Goal: Information Seeking & Learning: Learn about a topic

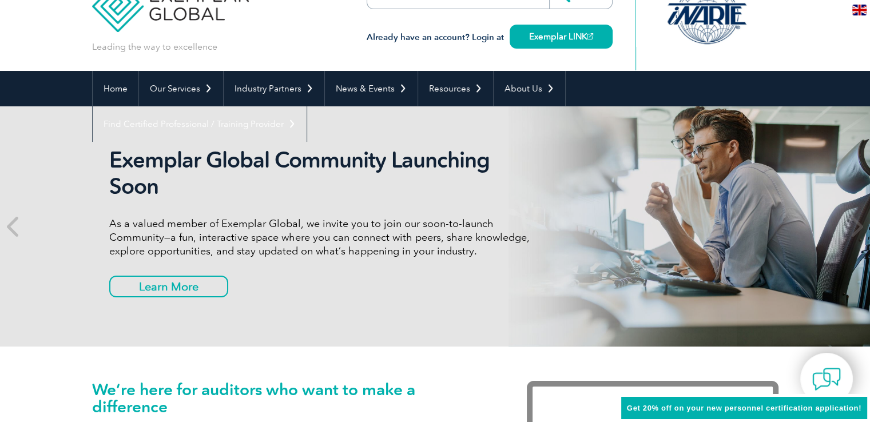
scroll to position [57, 0]
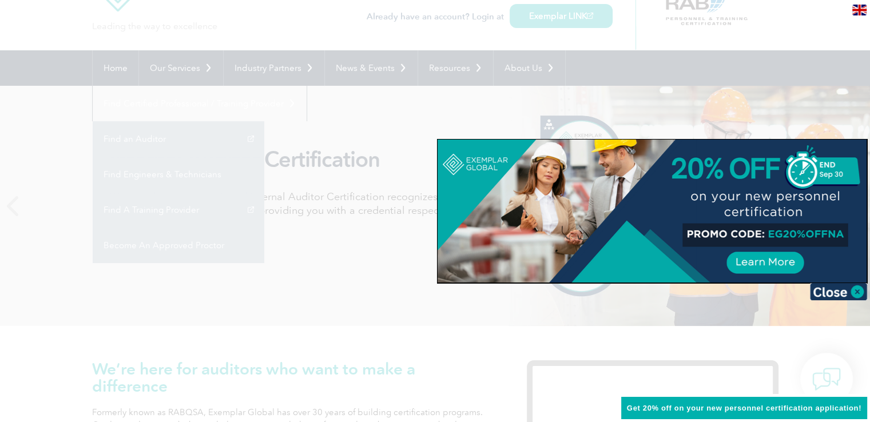
click at [679, 76] on div at bounding box center [435, 211] width 870 height 422
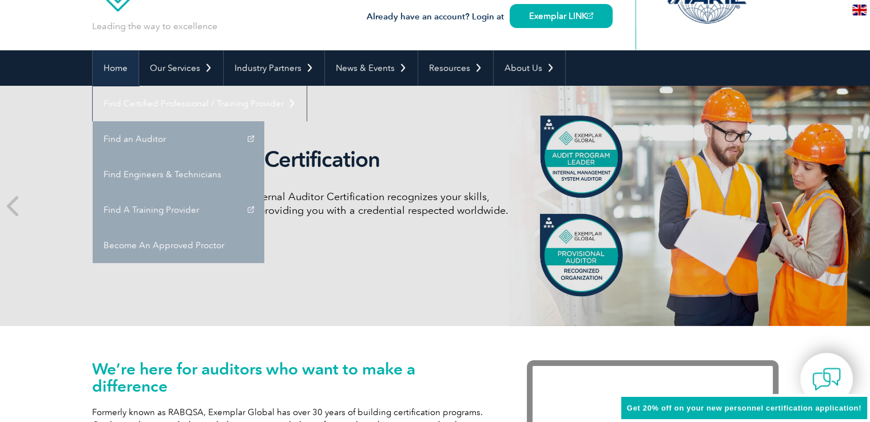
click at [125, 71] on link "Home" at bounding box center [116, 67] width 46 height 35
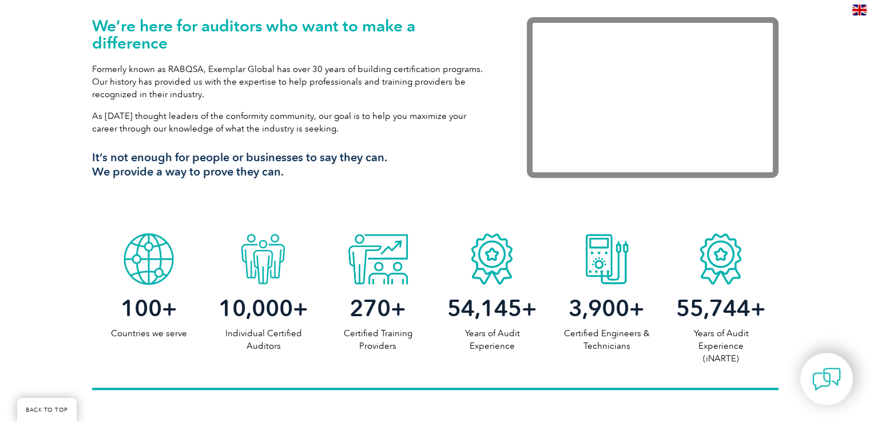
scroll to position [400, 0]
click at [495, 267] on div at bounding box center [492, 256] width 114 height 57
click at [499, 323] on div "54,145 + Years of Audit Experience" at bounding box center [492, 318] width 114 height 67
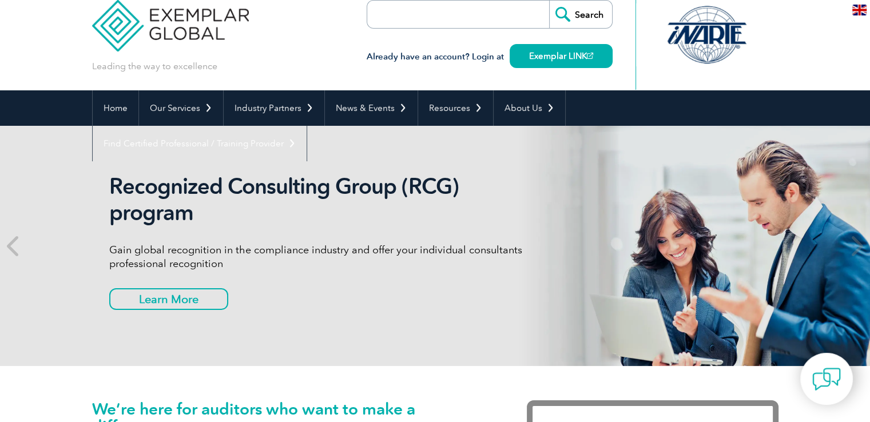
scroll to position [0, 0]
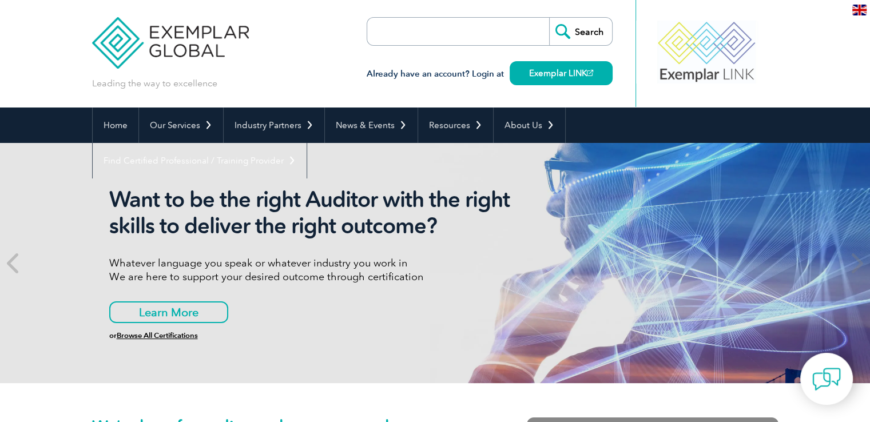
click at [458, 30] on input "search" at bounding box center [433, 31] width 120 height 27
type input "auditor"
click at [549, 18] on input "Search" at bounding box center [580, 31] width 63 height 27
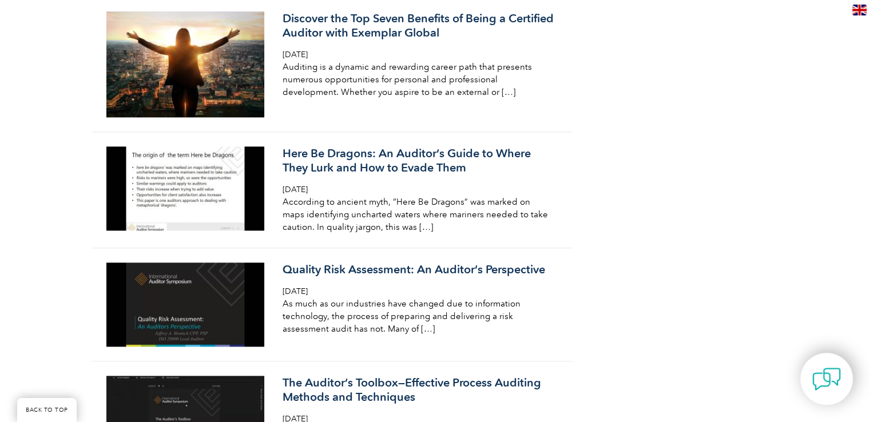
scroll to position [1258, 0]
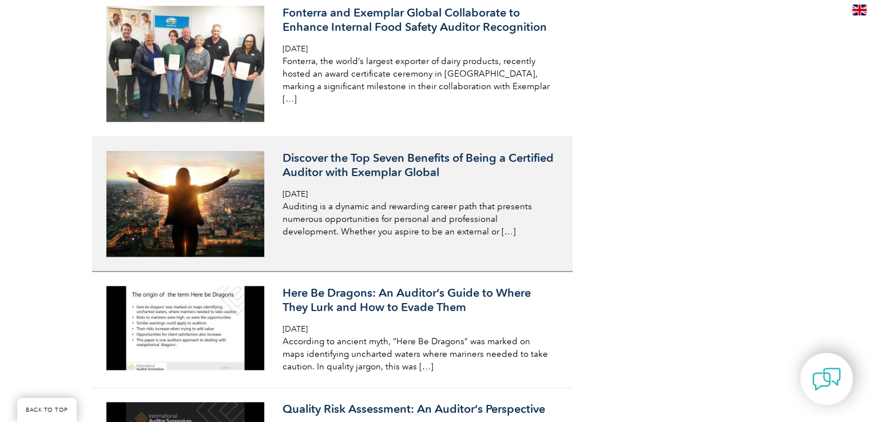
click at [444, 187] on div "Discover the Top Seven Benefits of Being a Certified Auditor with Exemplar Glob…" at bounding box center [418, 194] width 271 height 87
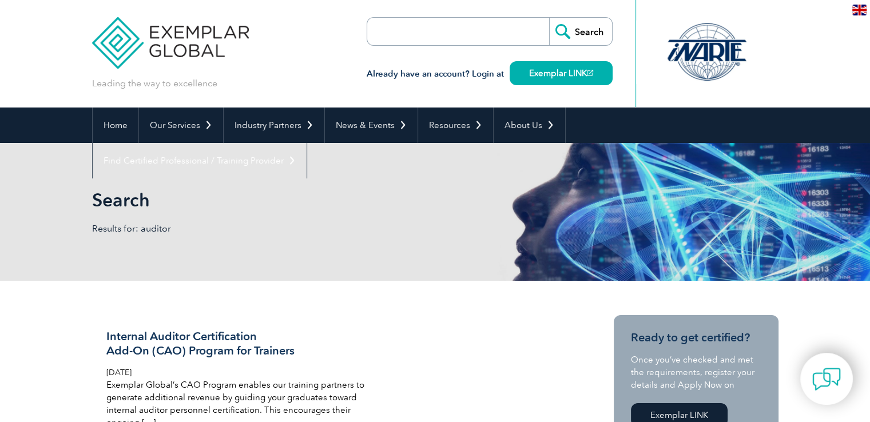
click at [410, 33] on input "search" at bounding box center [433, 31] width 120 height 27
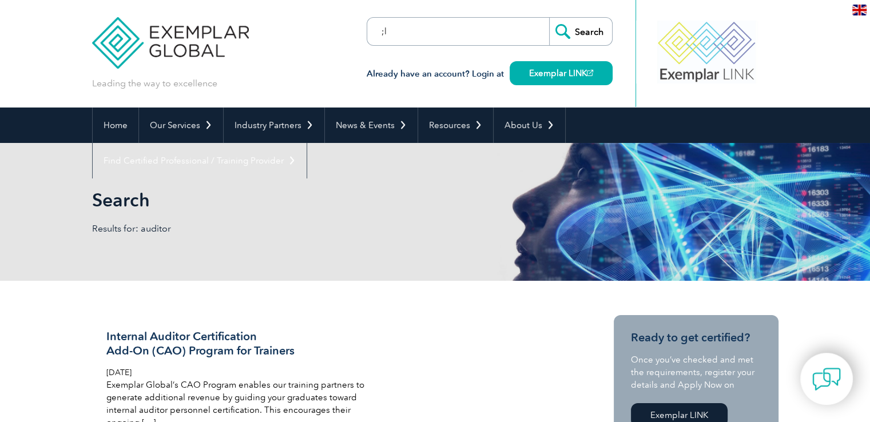
type input ";"
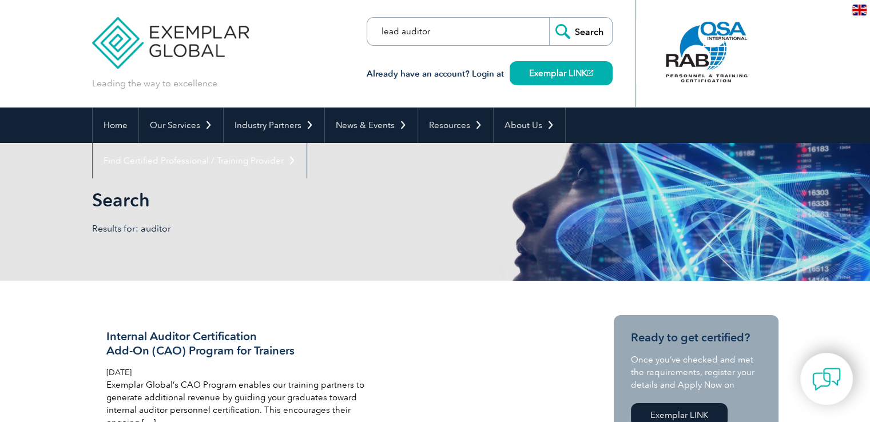
type input "lead auditor"
click at [549, 18] on input "Search" at bounding box center [580, 31] width 63 height 27
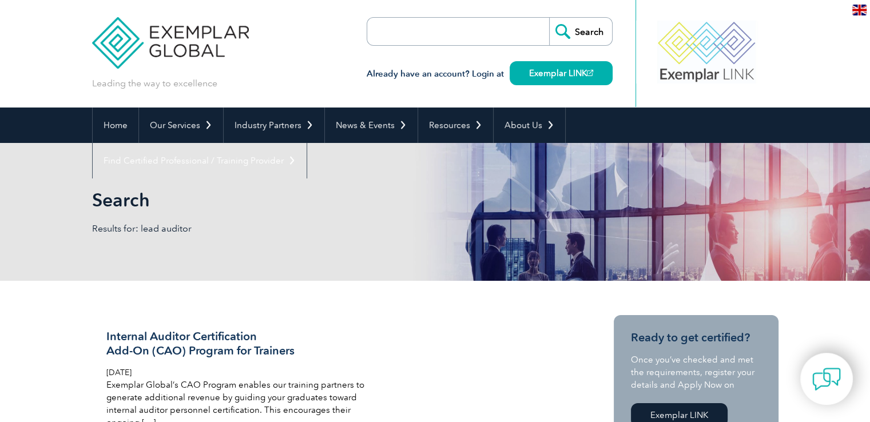
click at [423, 38] on input "search" at bounding box center [433, 31] width 120 height 27
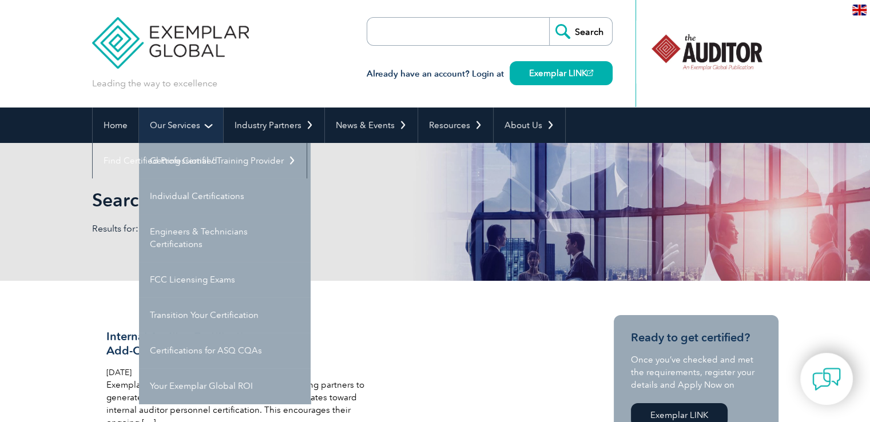
click at [179, 130] on link "Our Services" at bounding box center [181, 125] width 84 height 35
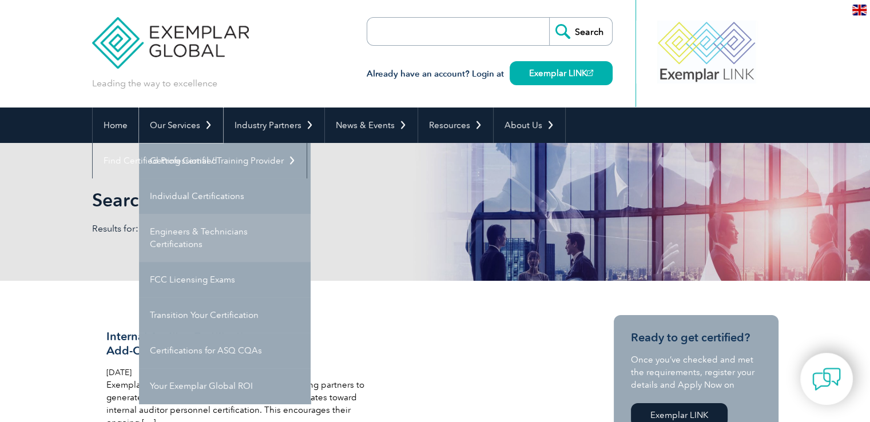
scroll to position [57, 0]
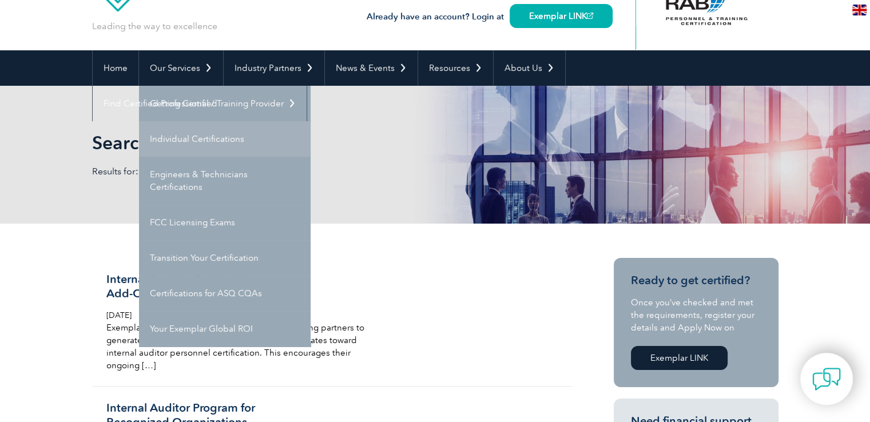
click at [210, 135] on link "Individual Certifications" at bounding box center [225, 138] width 172 height 35
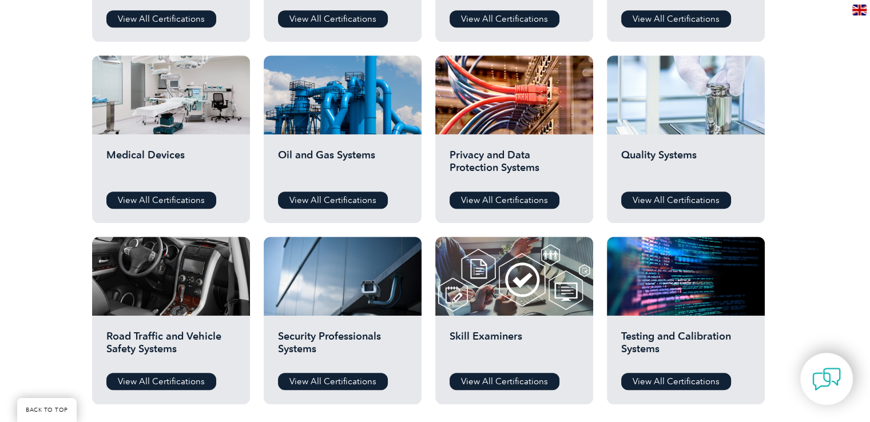
scroll to position [743, 0]
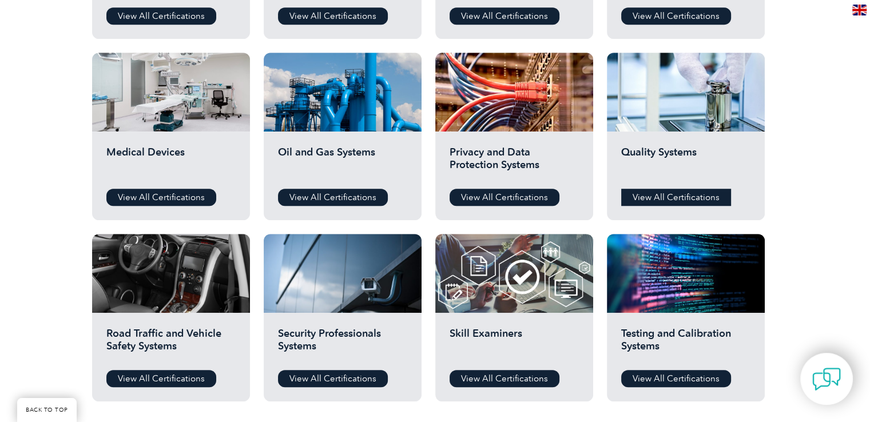
click at [699, 196] on link "View All Certifications" at bounding box center [676, 197] width 110 height 17
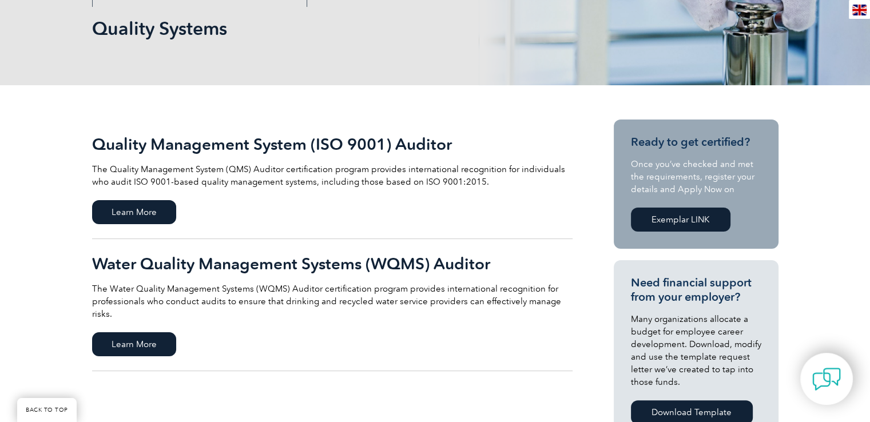
scroll to position [286, 0]
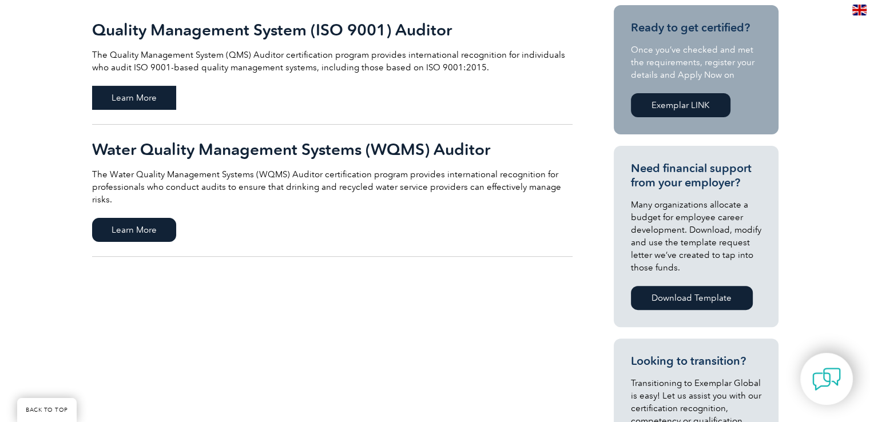
click at [139, 92] on span "Learn More" at bounding box center [134, 98] width 84 height 24
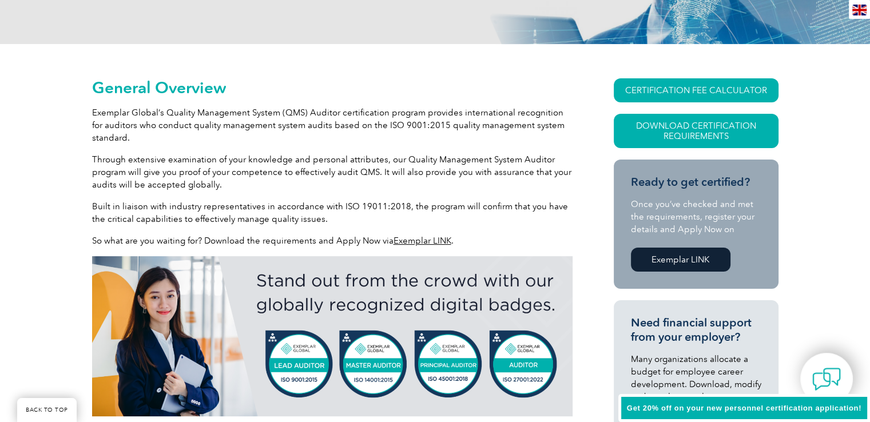
scroll to position [229, 0]
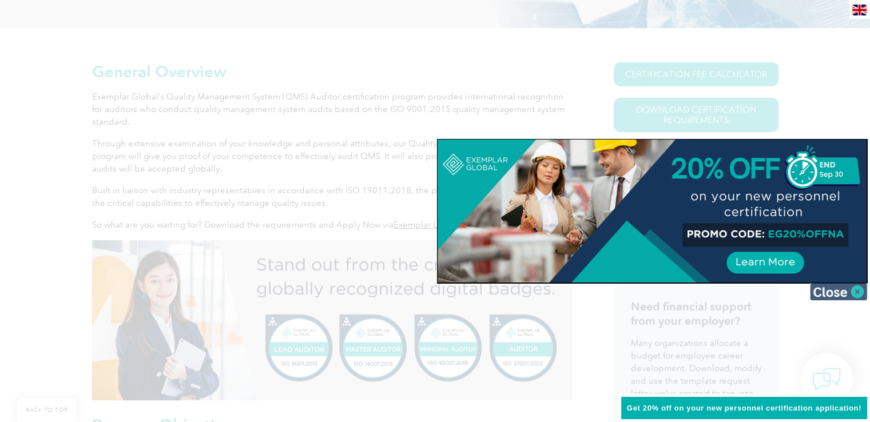
click at [856, 297] on img at bounding box center [838, 291] width 57 height 17
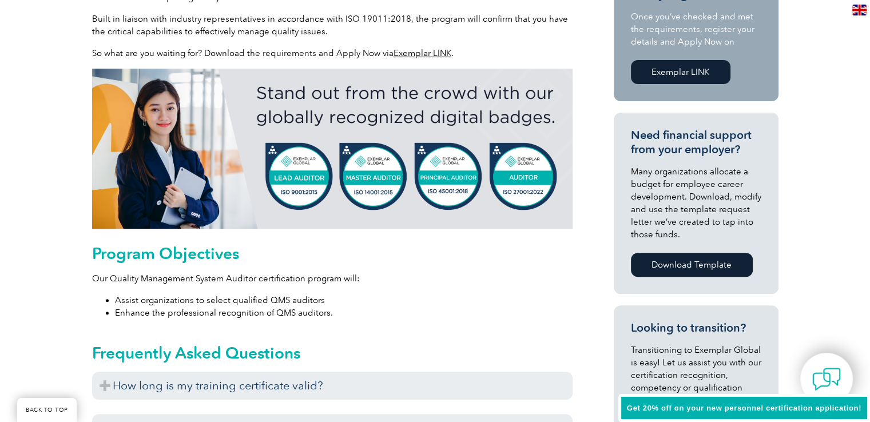
scroll to position [172, 0]
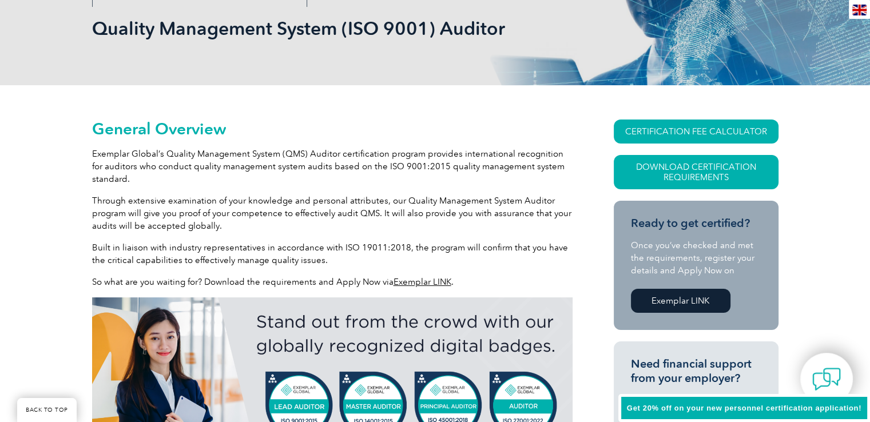
click at [437, 284] on link "Exemplar LINK" at bounding box center [422, 282] width 58 height 10
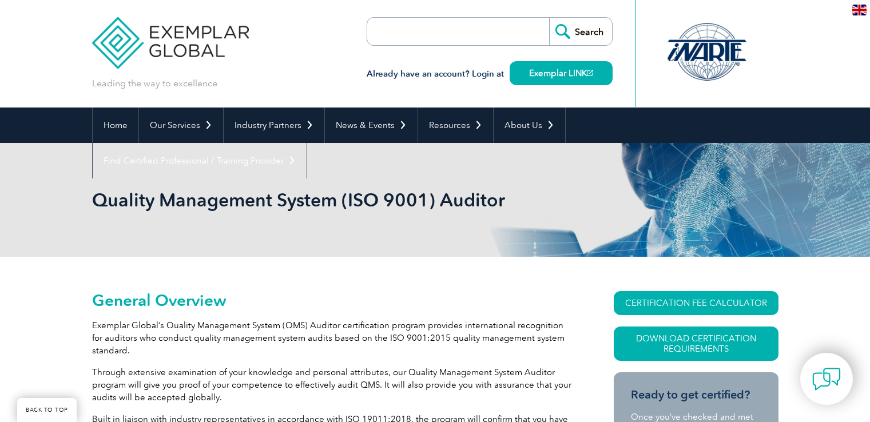
scroll to position [172, 0]
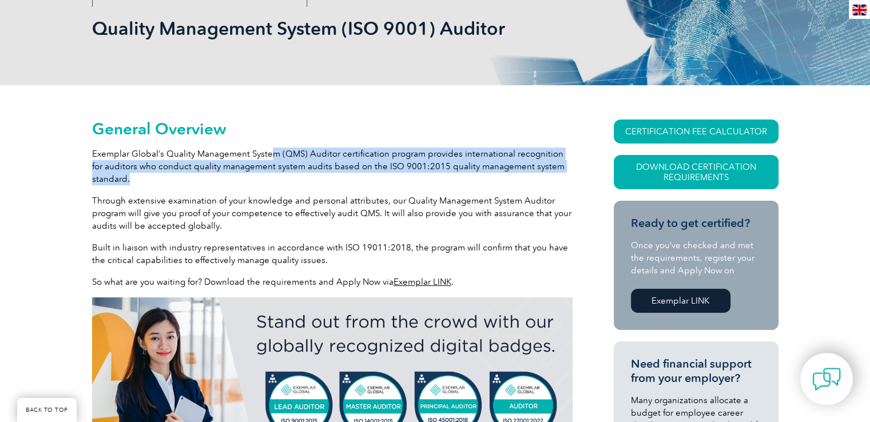
drag, startPoint x: 271, startPoint y: 140, endPoint x: 387, endPoint y: 179, distance: 121.9
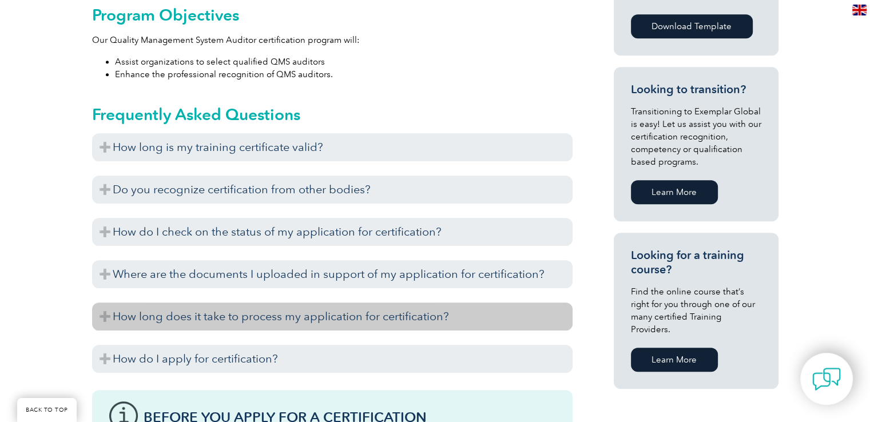
scroll to position [629, 0]
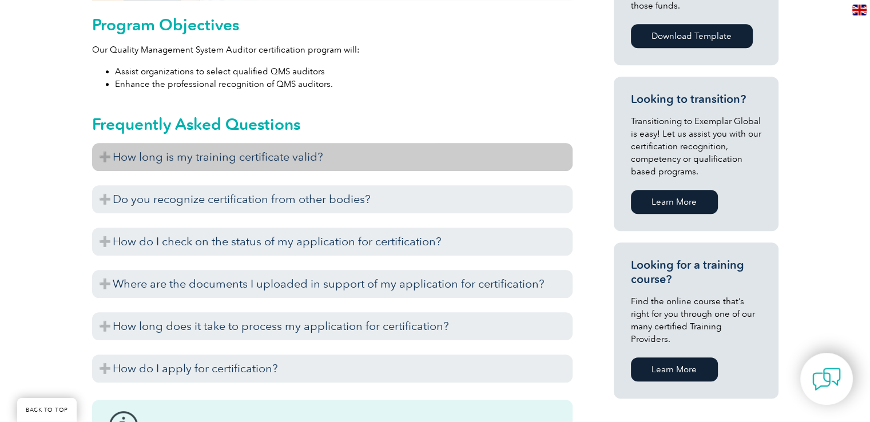
click at [304, 168] on h3 "How long is my training certificate valid?" at bounding box center [332, 157] width 480 height 28
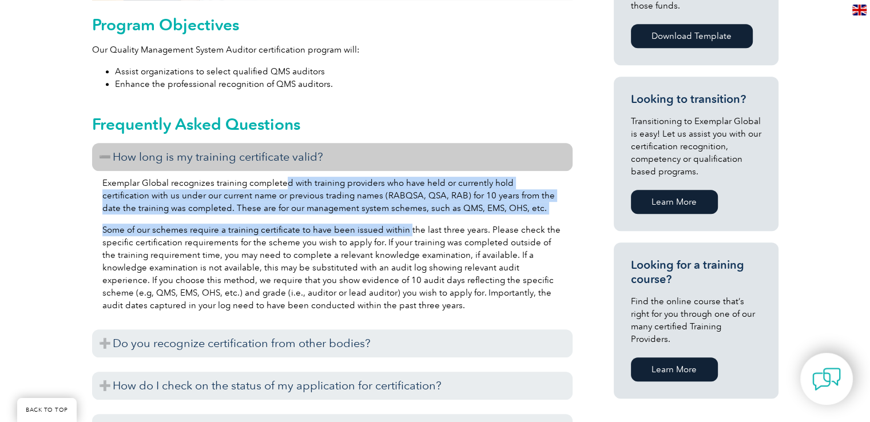
drag, startPoint x: 285, startPoint y: 184, endPoint x: 405, endPoint y: 216, distance: 124.4
click at [405, 216] on div "Exemplar Global recognizes training completed with training providers who have …" at bounding box center [332, 246] width 480 height 150
click at [299, 216] on div "Exemplar Global recognizes training completed with training providers who have …" at bounding box center [332, 246] width 480 height 150
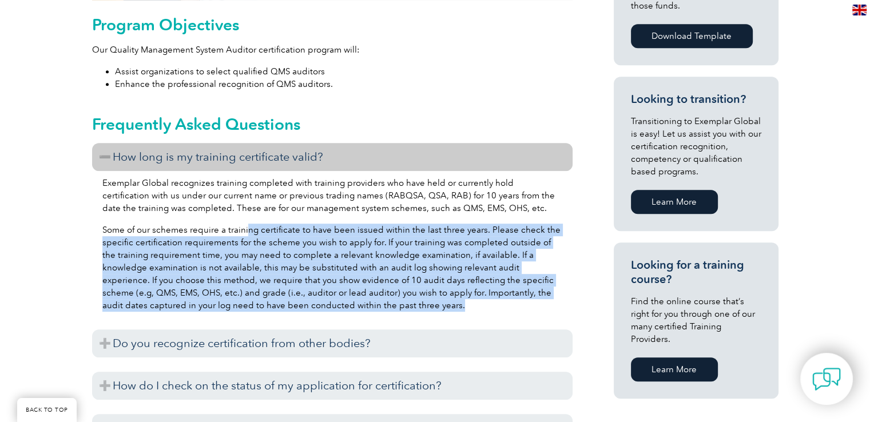
drag, startPoint x: 245, startPoint y: 231, endPoint x: 460, endPoint y: 299, distance: 225.0
click at [460, 299] on p "Some of our schemes require a training certificate to have been issued within t…" at bounding box center [332, 268] width 460 height 88
click at [389, 280] on p "Some of our schemes require a training certificate to have been issued within t…" at bounding box center [332, 268] width 460 height 88
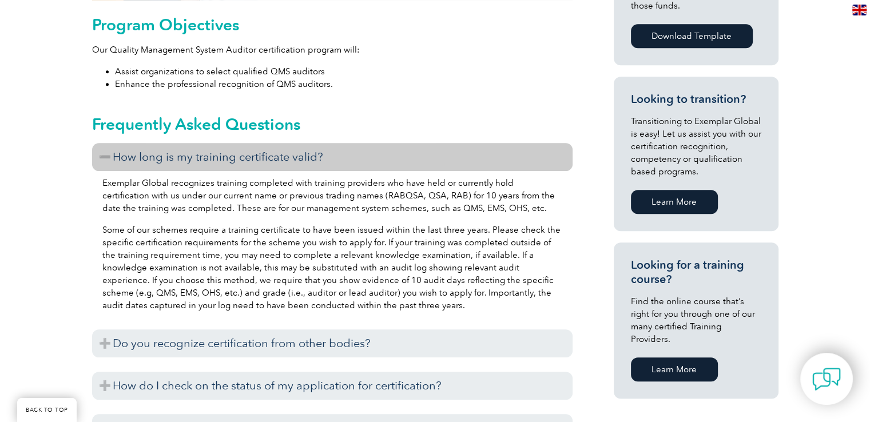
scroll to position [686, 0]
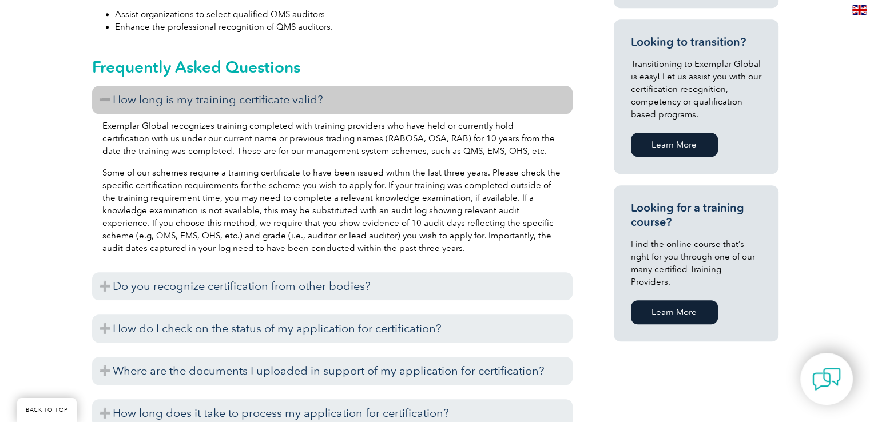
click at [389, 280] on h3 "Do you recognize certification from other bodies?" at bounding box center [332, 286] width 480 height 28
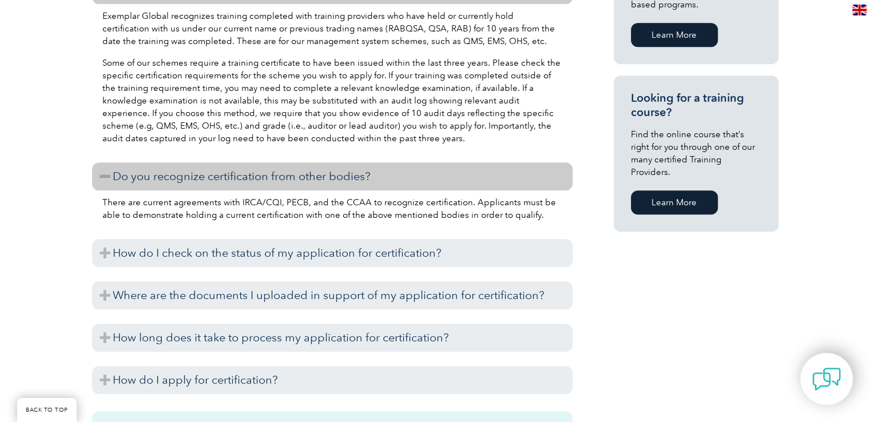
scroll to position [801, 0]
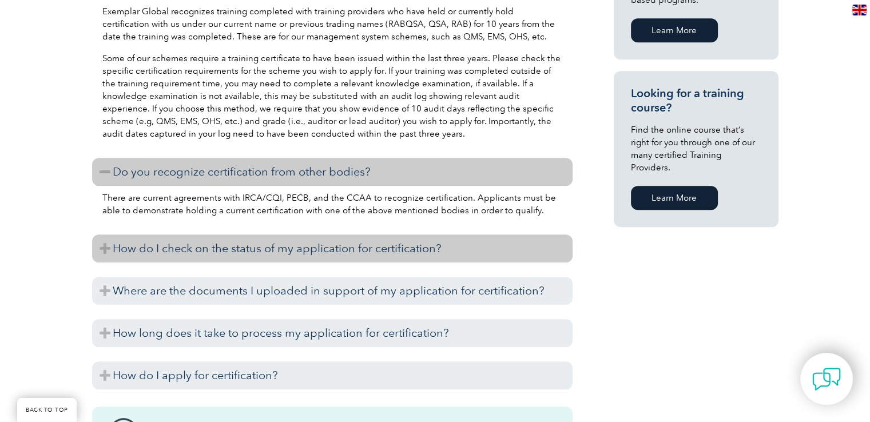
click at [291, 256] on h3 "How do I check on the status of my application for certification?" at bounding box center [332, 248] width 480 height 28
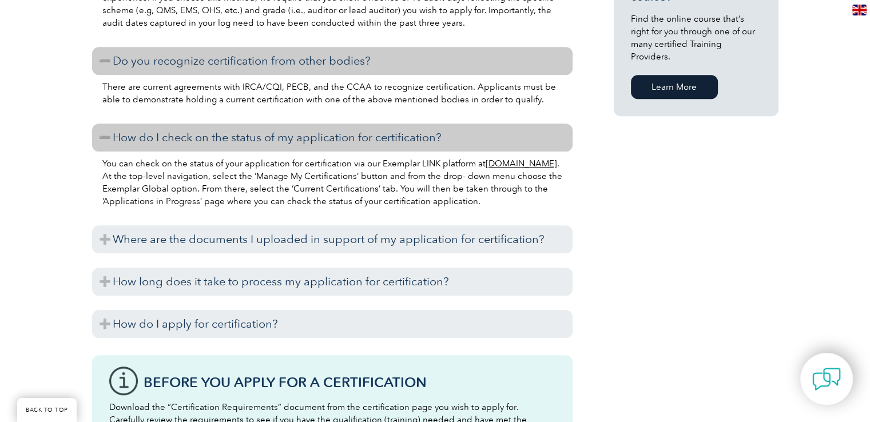
scroll to position [915, 0]
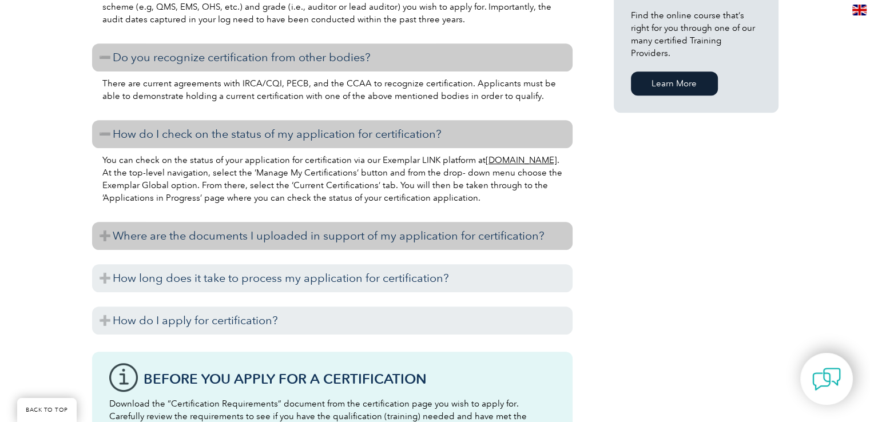
click at [292, 245] on h3 "Where are the documents I uploaded in support of my application for certificati…" at bounding box center [332, 236] width 480 height 28
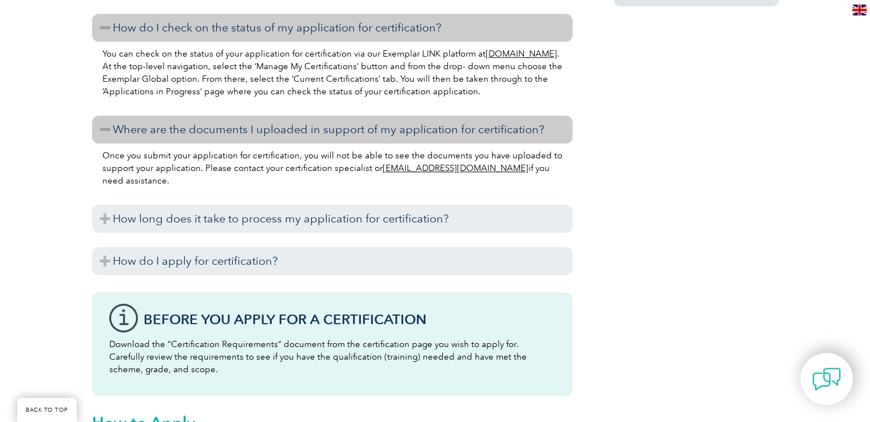
scroll to position [1029, 0]
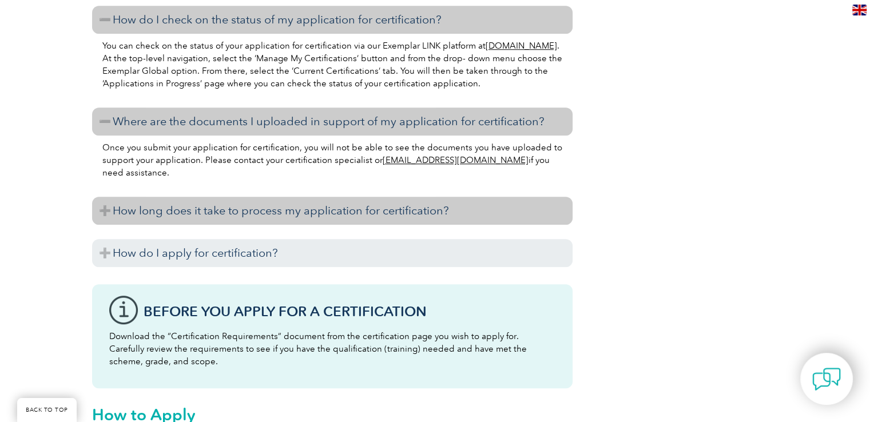
click at [297, 216] on h3 "How long does it take to process my application for certification?" at bounding box center [332, 211] width 480 height 28
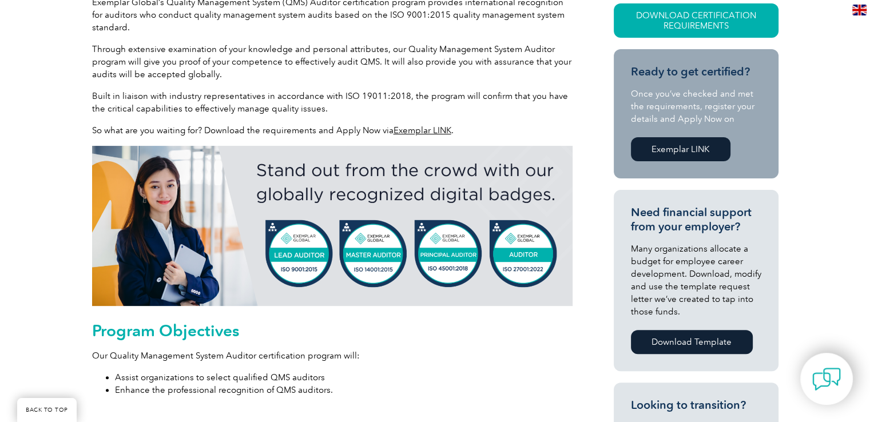
scroll to position [343, 0]
